Goal: Transaction & Acquisition: Purchase product/service

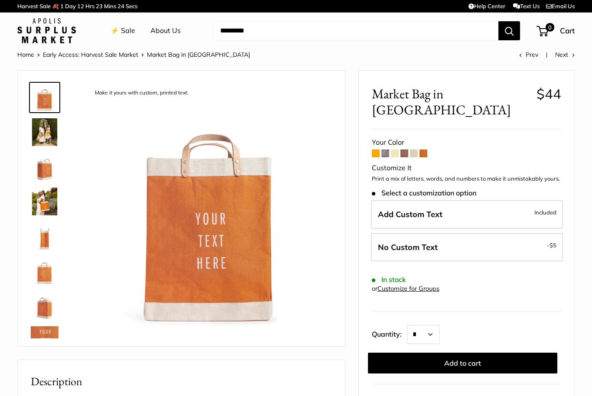
click at [37, 132] on img at bounding box center [45, 132] width 28 height 28
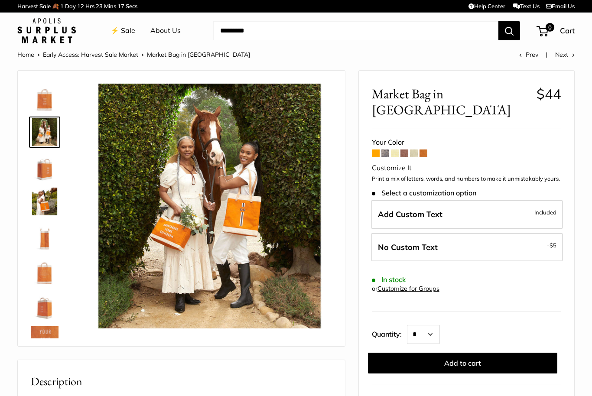
click at [41, 166] on img at bounding box center [45, 167] width 28 height 28
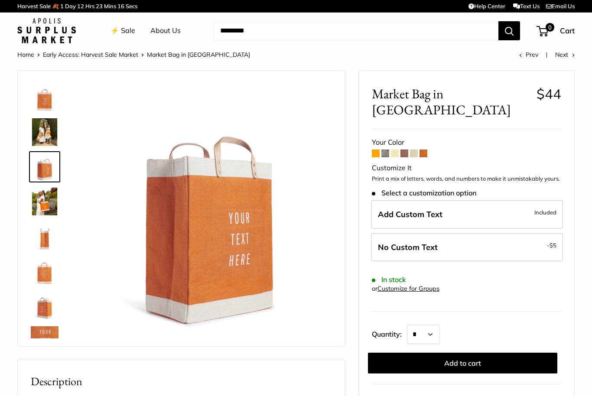
click at [37, 198] on img at bounding box center [45, 202] width 28 height 28
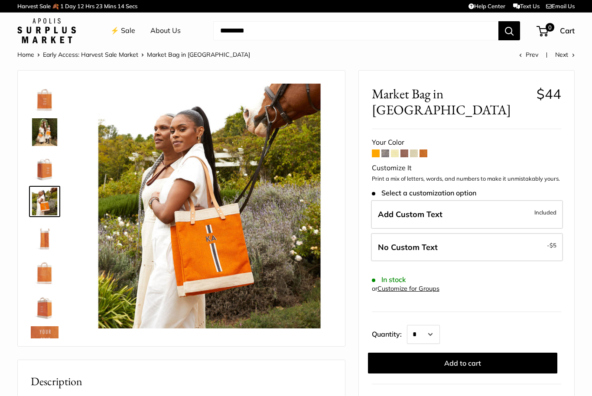
click at [39, 227] on img at bounding box center [45, 236] width 28 height 28
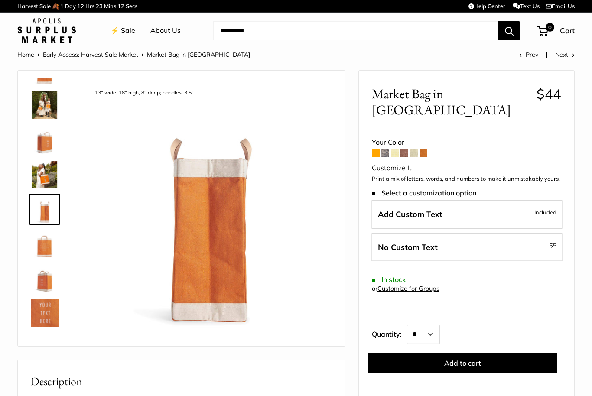
click at [36, 242] on img at bounding box center [45, 244] width 28 height 28
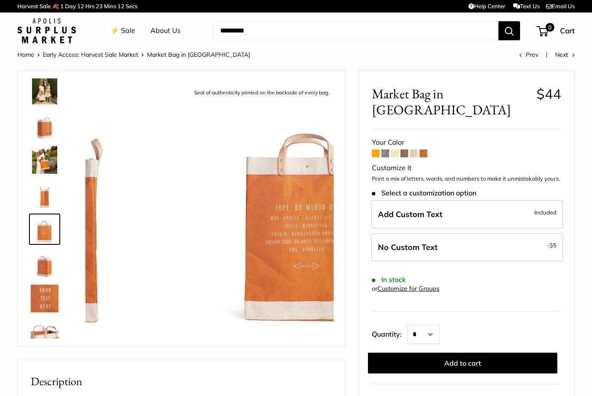
scroll to position [62, 0]
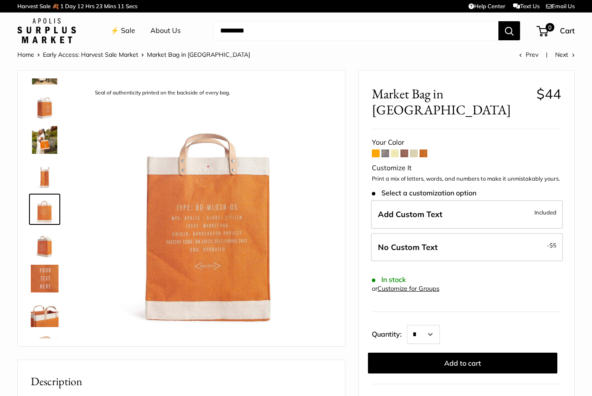
click at [41, 248] on img at bounding box center [45, 244] width 28 height 28
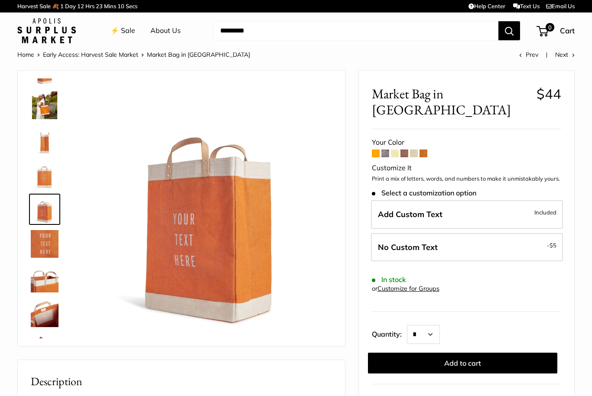
click at [42, 245] on img at bounding box center [45, 244] width 28 height 28
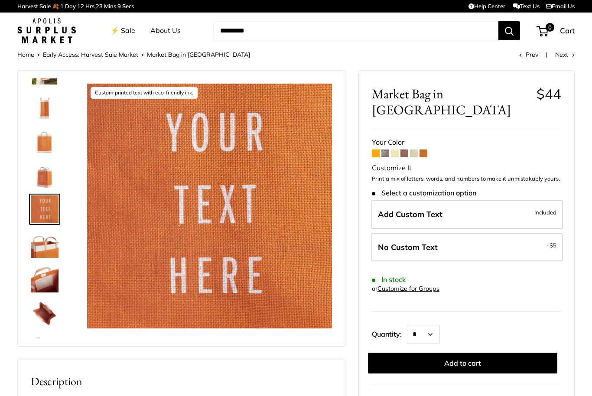
click at [45, 252] on img at bounding box center [45, 244] width 28 height 28
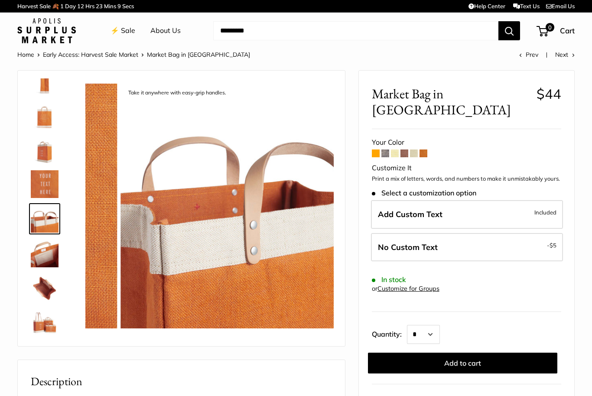
scroll to position [166, 0]
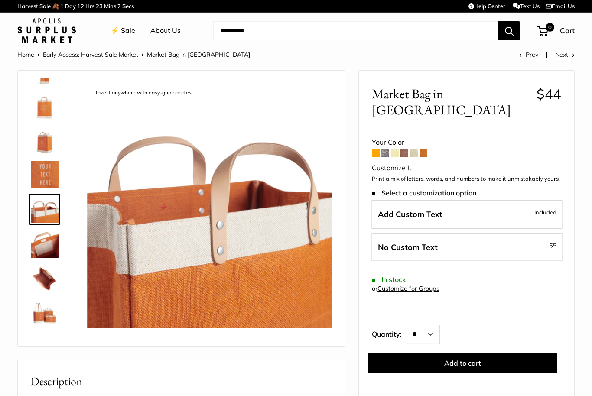
click at [44, 276] on img at bounding box center [45, 279] width 28 height 28
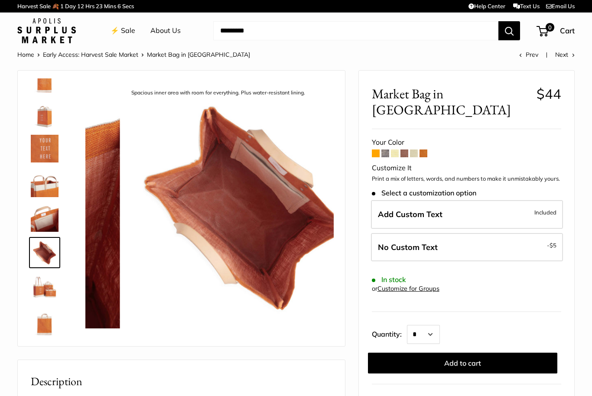
scroll to position [194, 0]
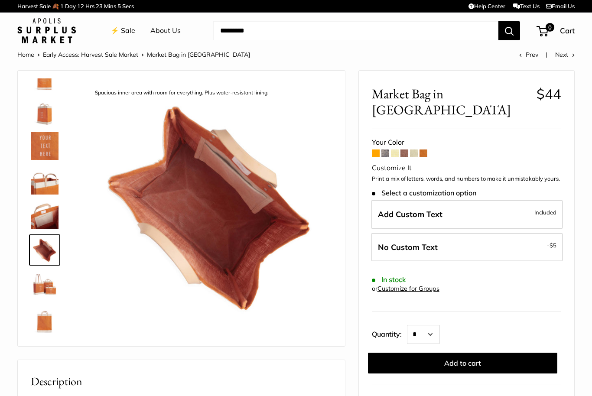
click at [44, 316] on img at bounding box center [45, 319] width 28 height 28
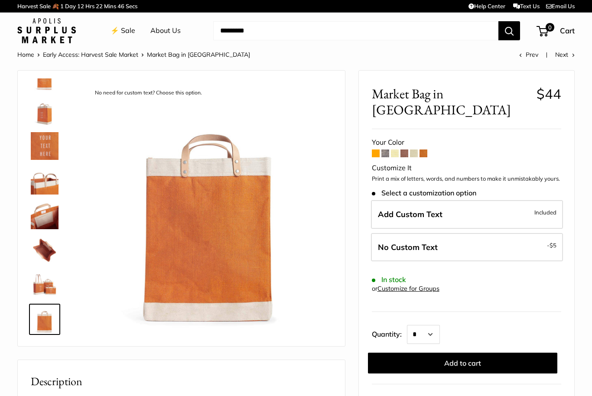
click at [526, 200] on label "Add Custom Text Included" at bounding box center [467, 214] width 192 height 29
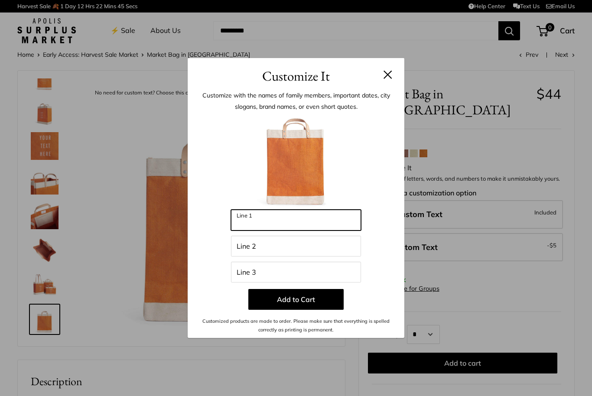
click at [303, 221] on input "Line 1" at bounding box center [296, 220] width 130 height 21
type input "****"
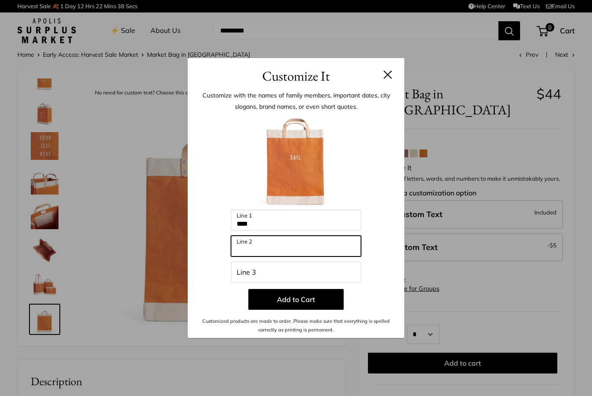
click at [247, 242] on input "Line 2" at bounding box center [296, 246] width 130 height 21
type input "****"
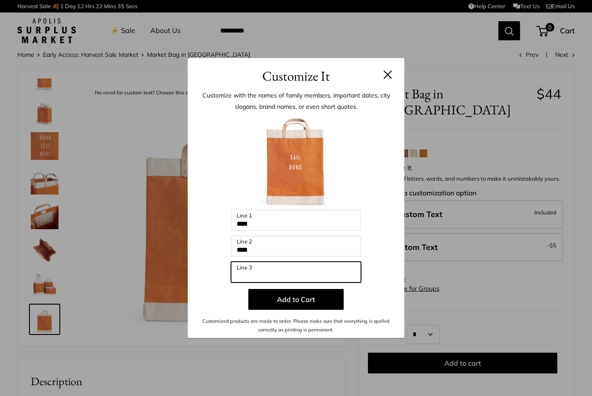
click at [243, 270] on input "Line 3" at bounding box center [296, 272] width 130 height 21
type input "****"
click at [323, 304] on button "Add to Cart" at bounding box center [295, 299] width 95 height 21
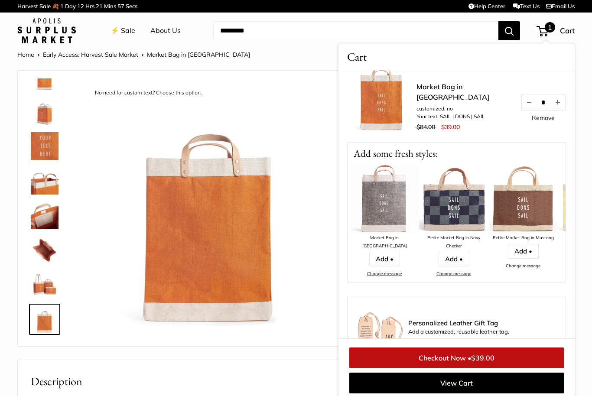
scroll to position [0, 0]
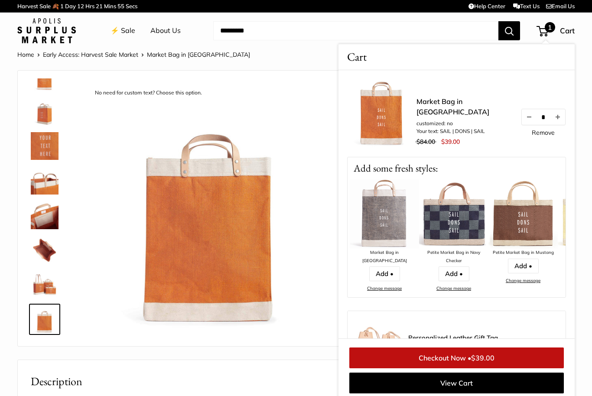
click at [558, 123] on button "Increase quantity by 1" at bounding box center [557, 117] width 15 height 16
click at [558, 122] on button "Increase quantity by 1" at bounding box center [557, 117] width 15 height 16
click at [531, 120] on button "Decrease quantity by 1" at bounding box center [529, 117] width 15 height 16
click at [530, 124] on button "Decrease quantity by 1" at bounding box center [529, 117] width 15 height 16
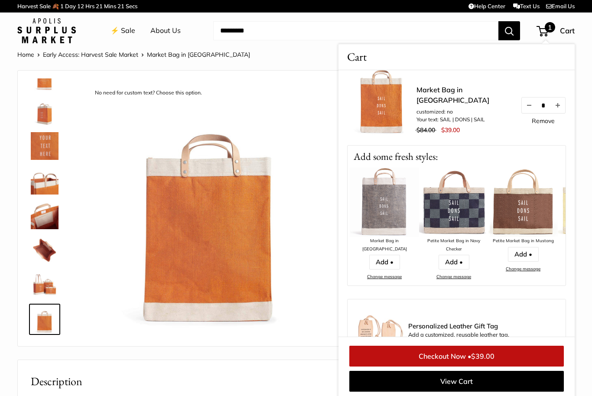
click at [125, 29] on link "⚡️ Sale" at bounding box center [122, 30] width 25 height 13
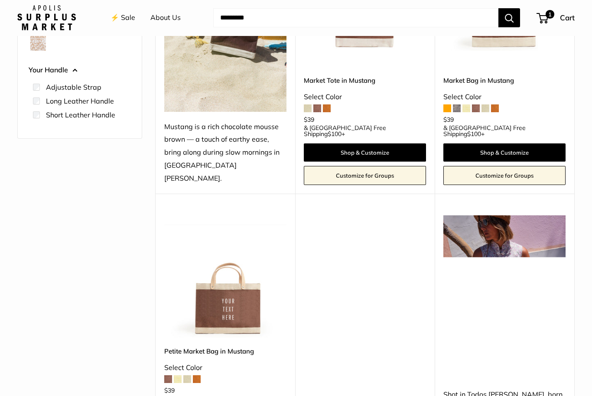
scroll to position [223, 0]
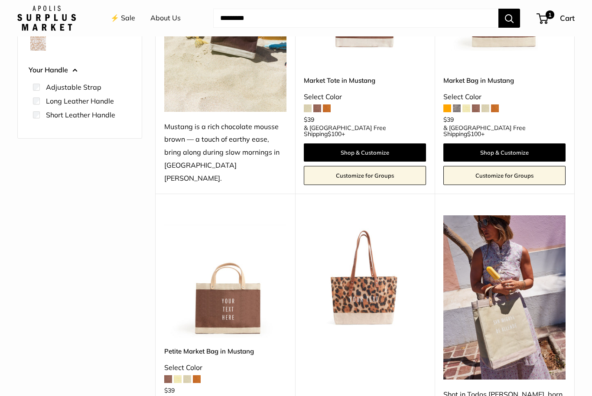
click at [213, 304] on img at bounding box center [225, 276] width 122 height 122
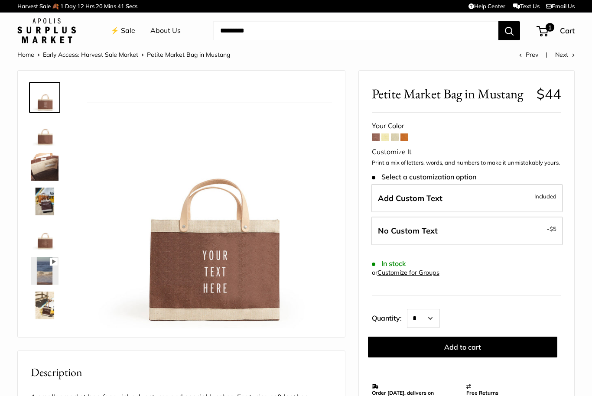
click at [407, 138] on span at bounding box center [404, 137] width 8 height 8
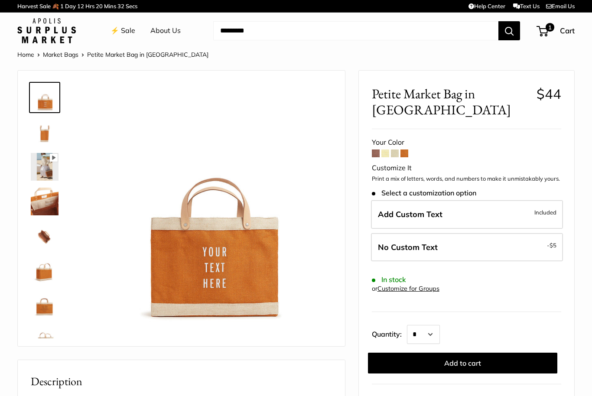
click at [402, 149] on span at bounding box center [404, 153] width 8 height 8
click at [391, 149] on span at bounding box center [395, 153] width 8 height 8
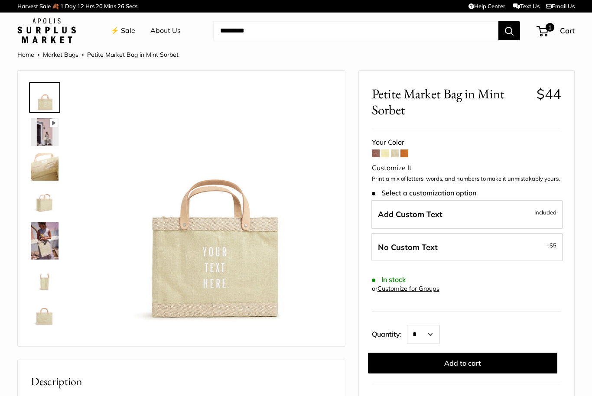
click at [381, 152] on span at bounding box center [385, 153] width 8 height 8
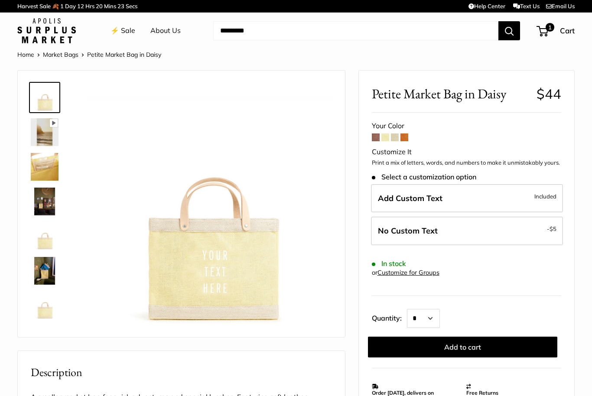
click at [373, 133] on span at bounding box center [376, 137] width 8 height 8
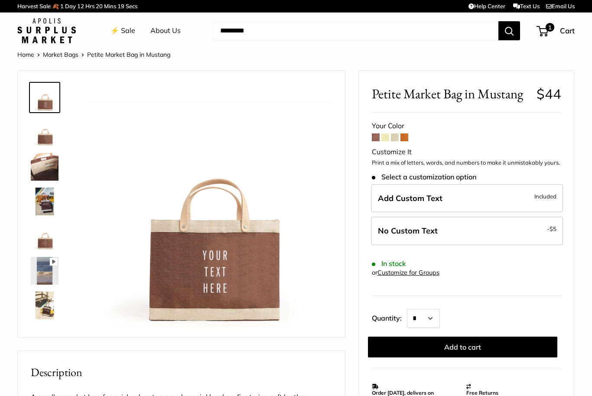
click at [405, 137] on span at bounding box center [404, 137] width 8 height 8
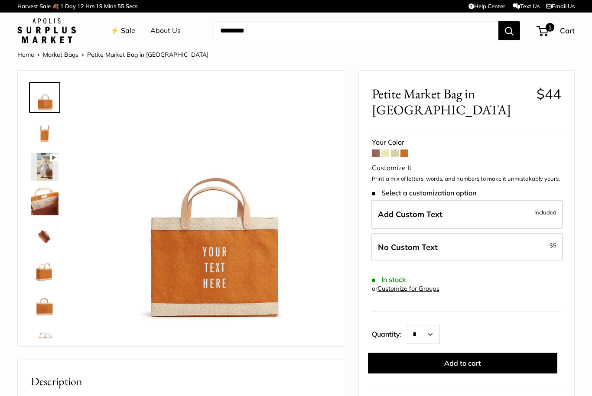
click at [487, 201] on label "Add Custom Text Included" at bounding box center [467, 214] width 192 height 29
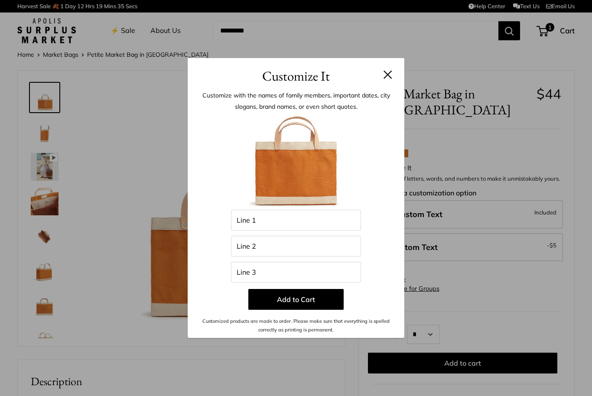
click at [413, 39] on div "Customize It Customize with the names of family members, important dates, city …" at bounding box center [296, 198] width 592 height 396
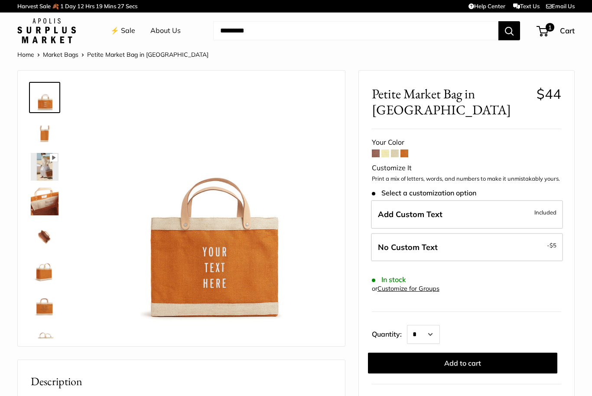
click at [39, 122] on img at bounding box center [45, 132] width 28 height 28
